Goal: Task Accomplishment & Management: Complete application form

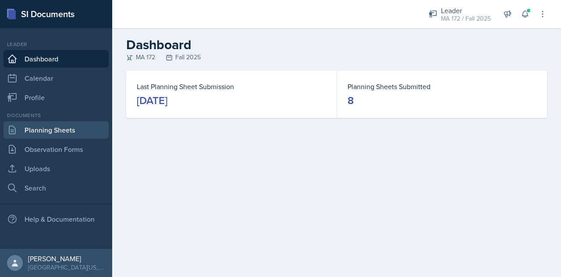
click at [34, 130] on link "Planning Sheets" at bounding box center [56, 130] width 105 height 18
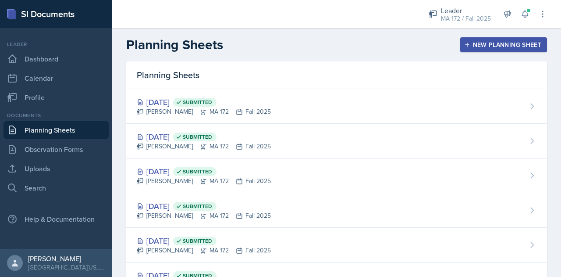
click at [478, 41] on div "New Planning Sheet" at bounding box center [503, 44] width 75 height 7
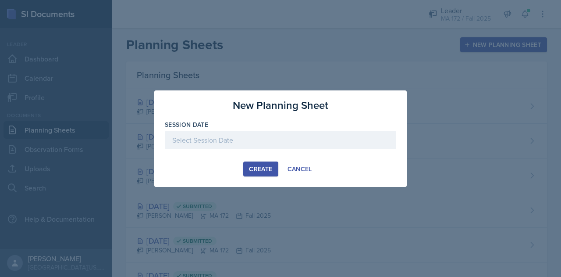
click at [267, 138] on div at bounding box center [281, 140] width 232 height 18
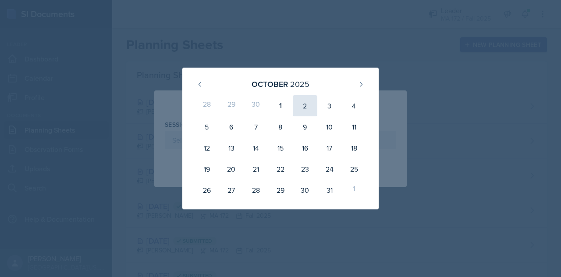
click at [306, 111] on div "2" at bounding box center [305, 105] width 25 height 21
type input "[DATE]"
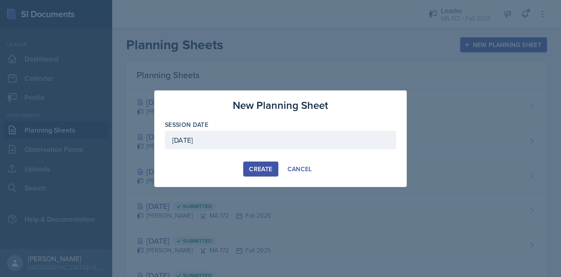
click at [260, 169] on div "Create" at bounding box center [260, 168] width 23 height 7
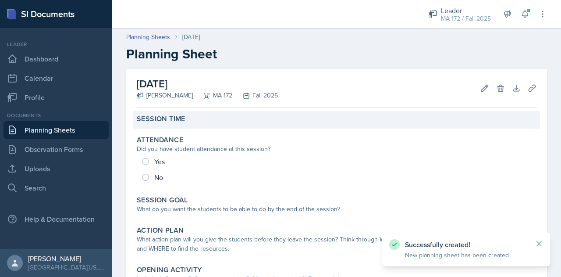
click at [184, 114] on div "Session Time" at bounding box center [336, 120] width 407 height 18
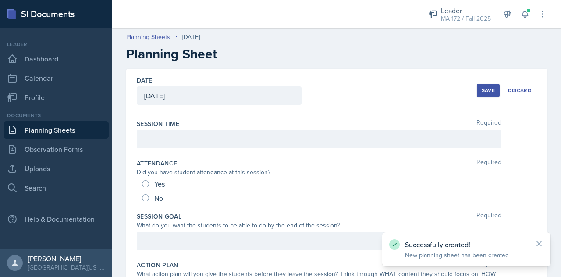
click at [207, 143] on div at bounding box center [319, 139] width 365 height 18
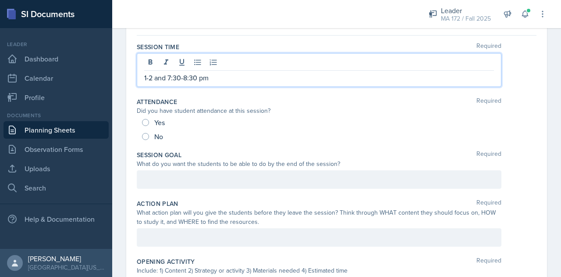
click at [168, 177] on p at bounding box center [319, 179] width 350 height 11
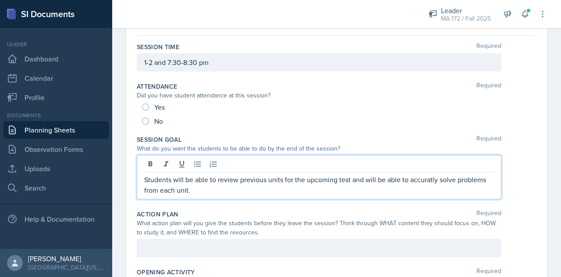
click at [419, 178] on p "Students will be able to review previous units for the upcoming test and will b…" at bounding box center [319, 184] width 350 height 21
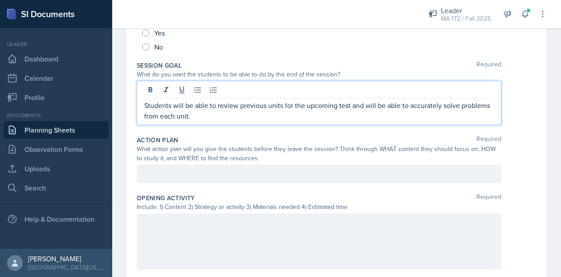
click at [177, 177] on p at bounding box center [319, 173] width 350 height 11
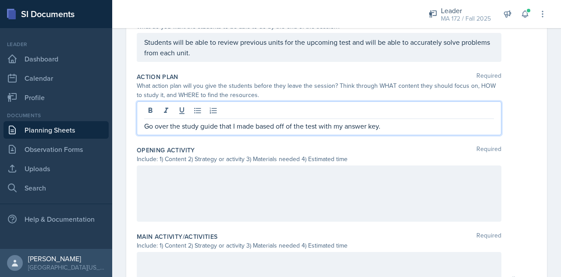
scroll to position [207, 0]
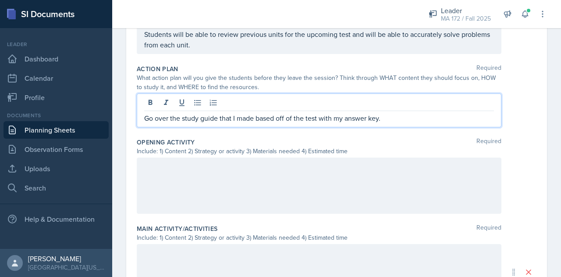
click at [199, 171] on p at bounding box center [319, 166] width 350 height 11
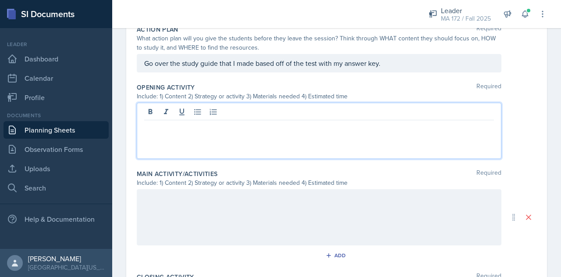
scroll to position [252, 0]
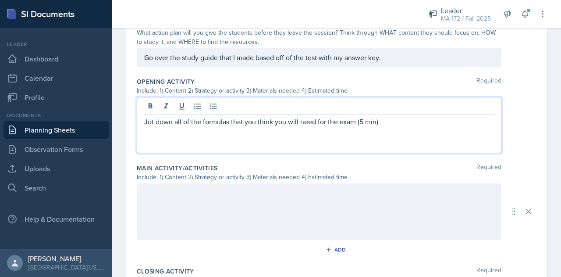
click at [170, 214] on div at bounding box center [319, 211] width 365 height 56
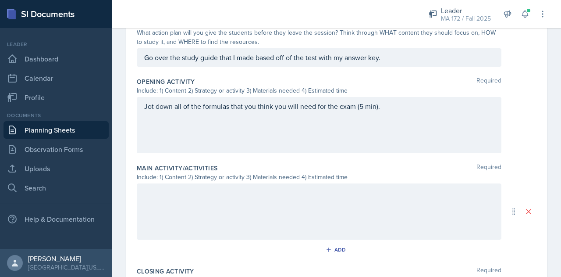
scroll to position [267, 0]
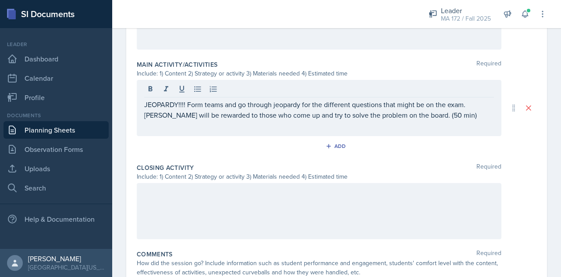
click at [170, 214] on div at bounding box center [319, 211] width 365 height 56
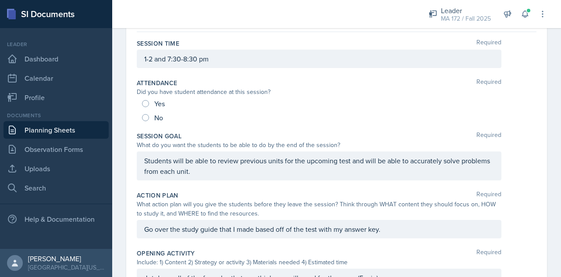
scroll to position [0, 0]
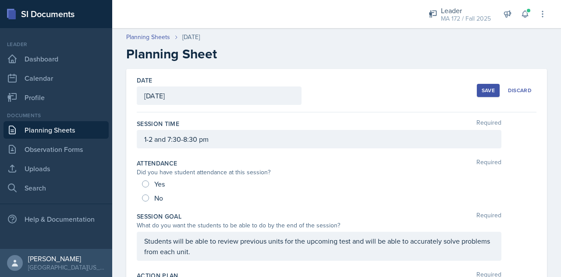
click at [482, 91] on div "Save" at bounding box center [488, 90] width 13 height 7
